Goal: Book appointment/travel/reservation

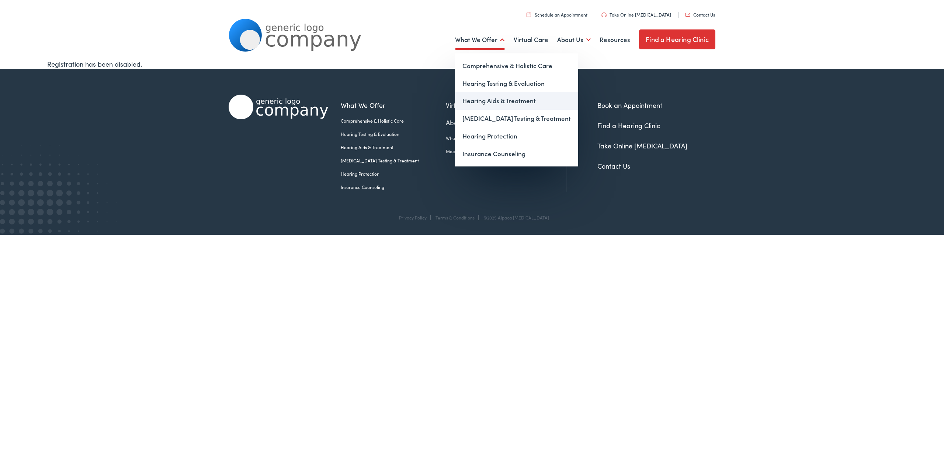
click at [490, 101] on link "Hearing Aids & Treatment" at bounding box center [516, 101] width 123 height 18
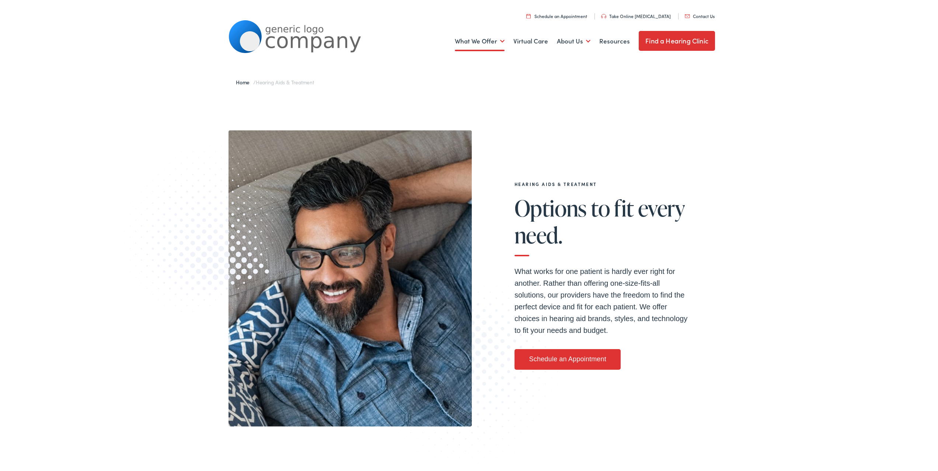
click at [543, 356] on link "Schedule an Appointment" at bounding box center [568, 358] width 106 height 21
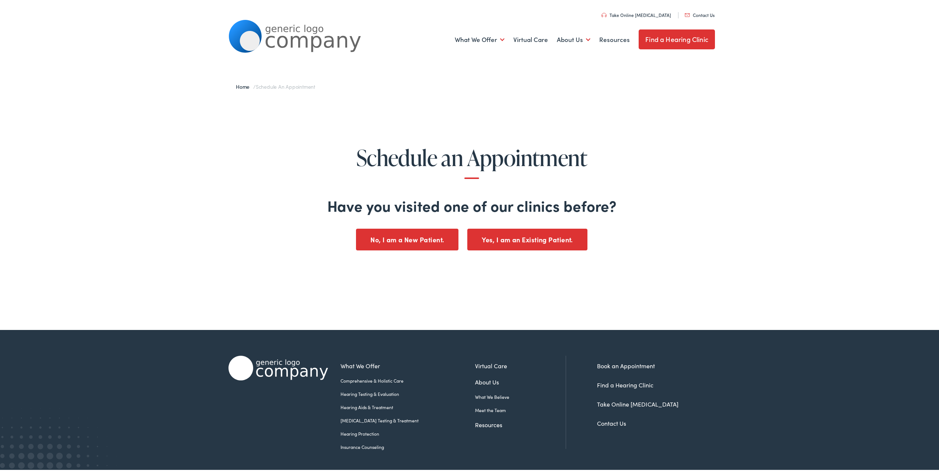
click at [494, 237] on button "Yes, I am an Existing Patient." at bounding box center [527, 239] width 120 height 22
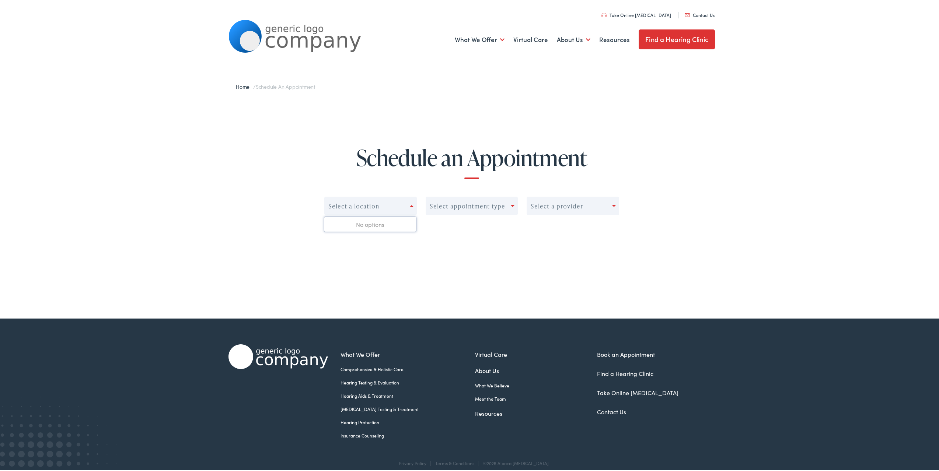
click at [410, 205] on span at bounding box center [412, 205] width 4 height 2
click at [453, 250] on div "Schedule an Appointment Select a location Select appointment type Select a prov…" at bounding box center [472, 189] width 944 height 184
